Goal: Transaction & Acquisition: Download file/media

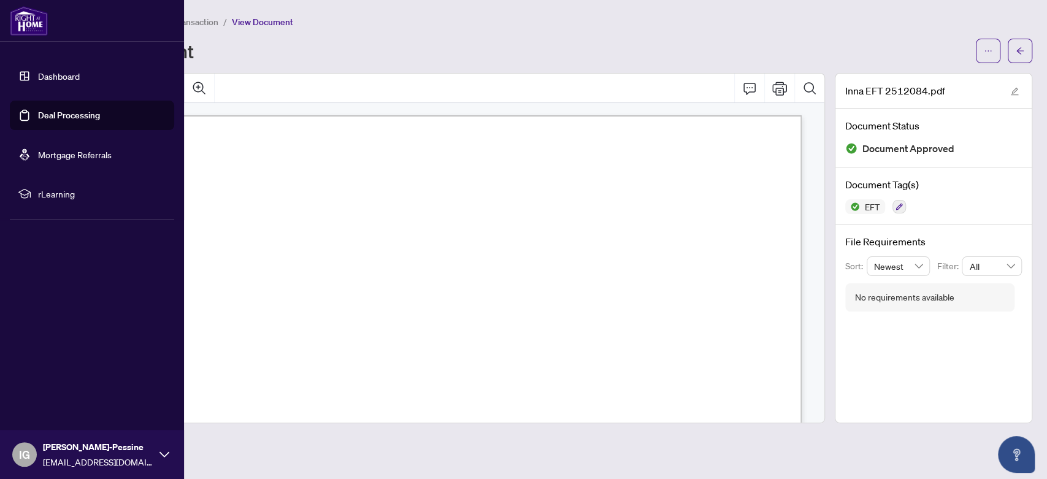
click at [61, 112] on link "Deal Processing" at bounding box center [69, 115] width 62 height 11
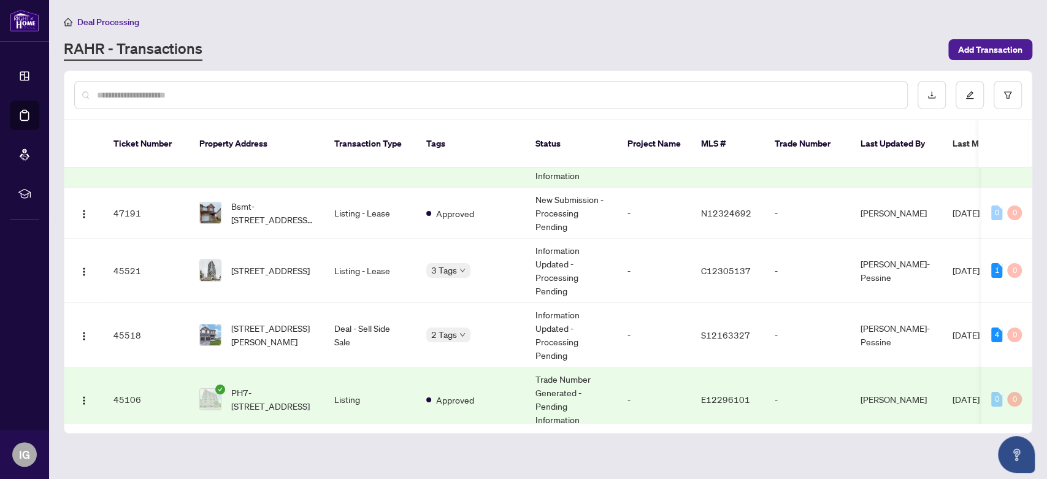
scroll to position [99, 0]
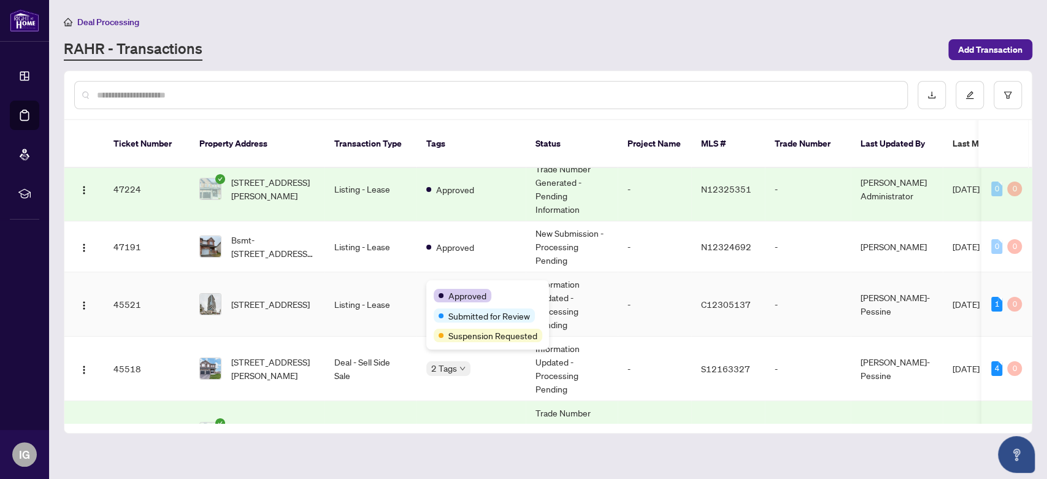
click at [456, 283] on div "Approved Submitted for Review Suspension Requested" at bounding box center [487, 314] width 123 height 69
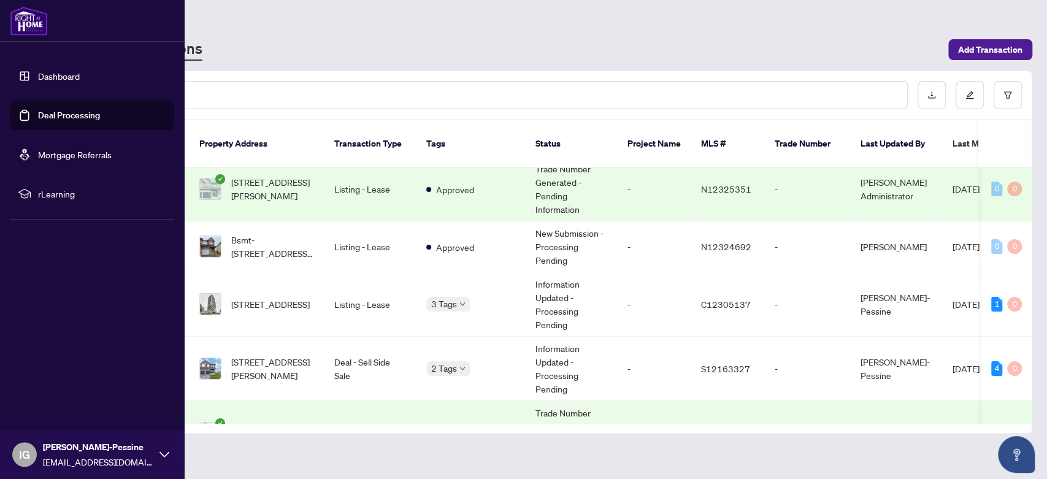
click at [39, 112] on link "Deal Processing" at bounding box center [69, 115] width 62 height 11
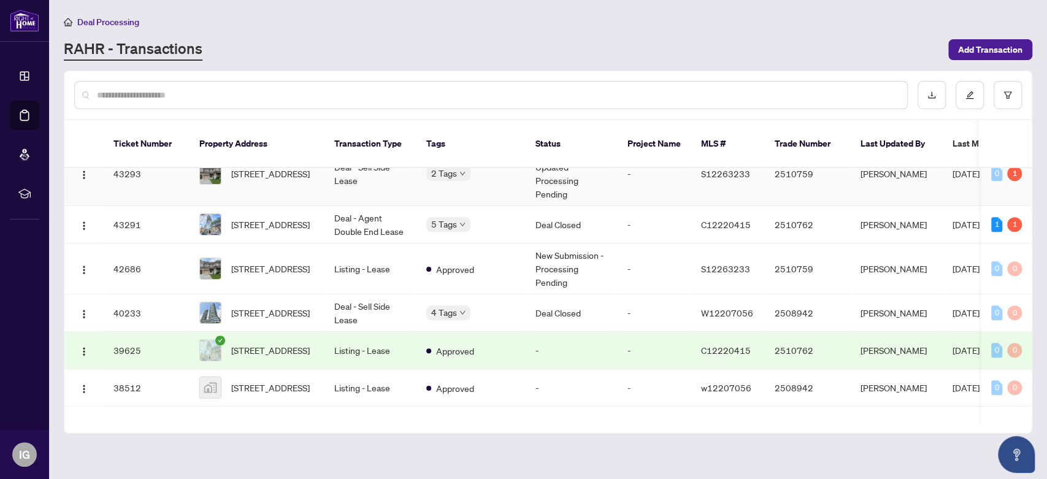
scroll to position [509, 0]
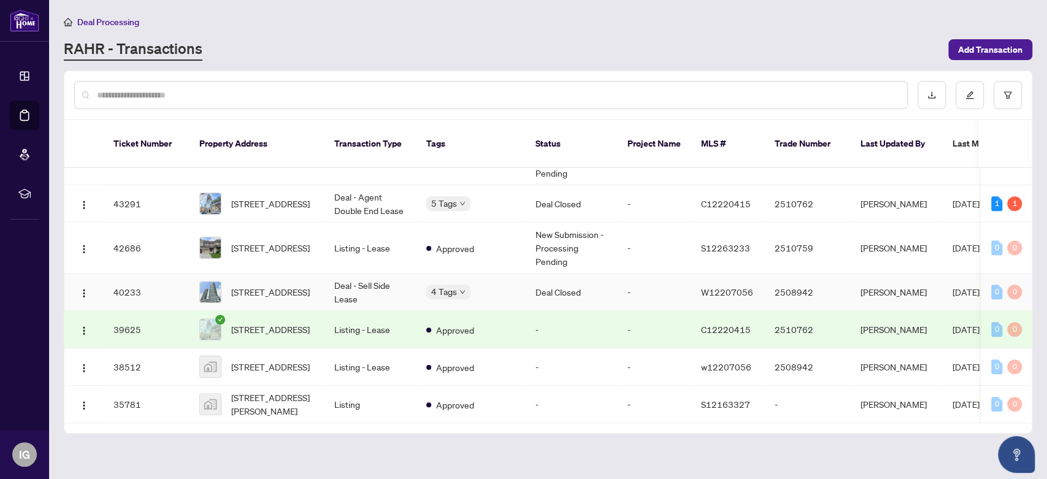
click at [325, 275] on td "Deal - Sell Side Lease" at bounding box center [371, 292] width 92 height 37
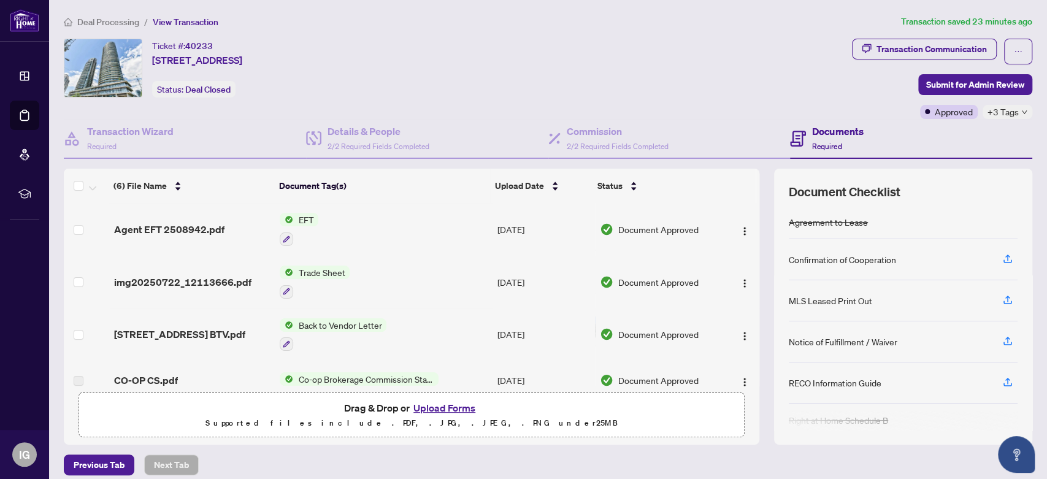
click at [338, 215] on td "EFT" at bounding box center [383, 229] width 217 height 53
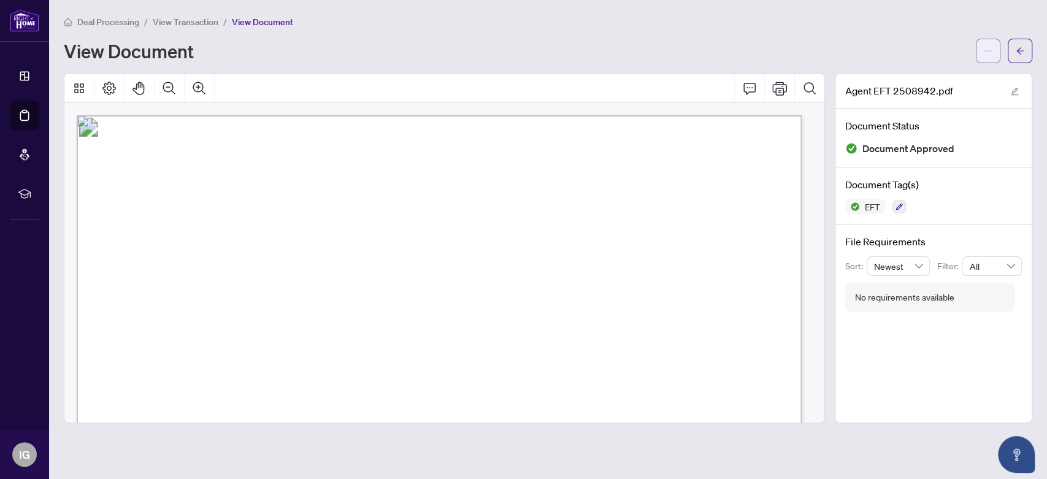
click at [980, 50] on button "button" at bounding box center [988, 51] width 25 height 25
click at [916, 72] on span "Download" at bounding box center [944, 77] width 93 height 13
